Goal: Navigation & Orientation: Find specific page/section

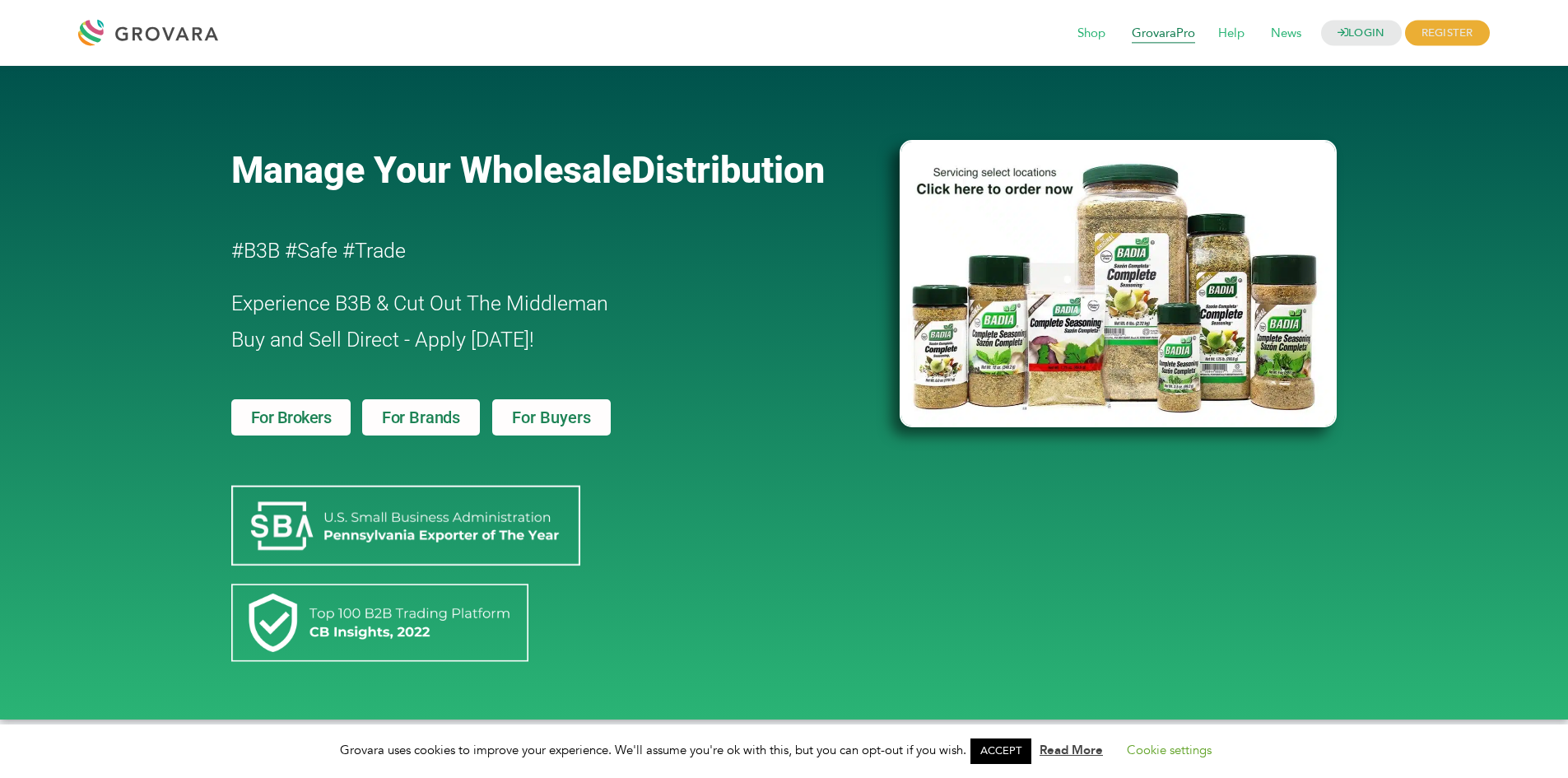
click at [1172, 41] on span "GrovaraPro" at bounding box center [1163, 34] width 86 height 32
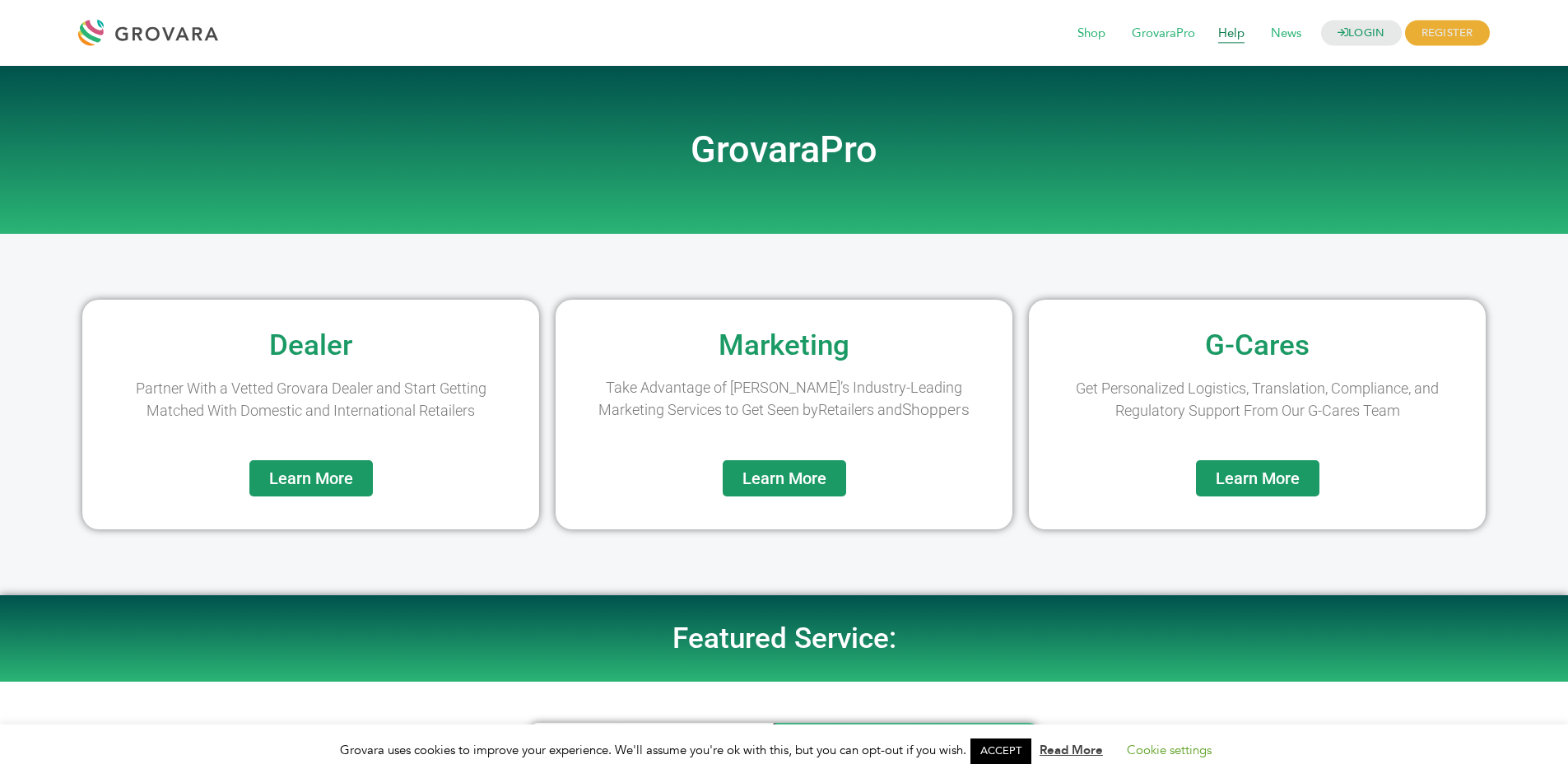
click at [1226, 36] on span "Help" at bounding box center [1231, 34] width 50 height 32
